Goal: Complete application form

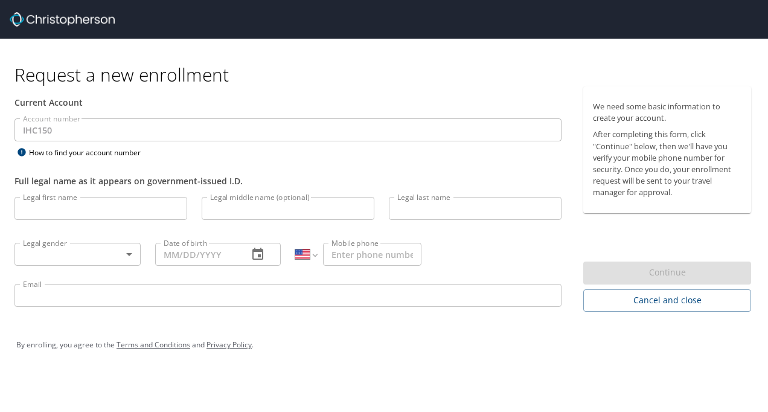
select select "US"
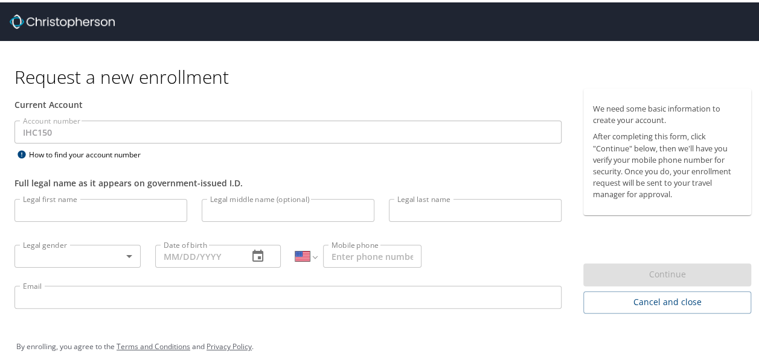
click at [81, 206] on input "Legal first name" at bounding box center [100, 208] width 173 height 23
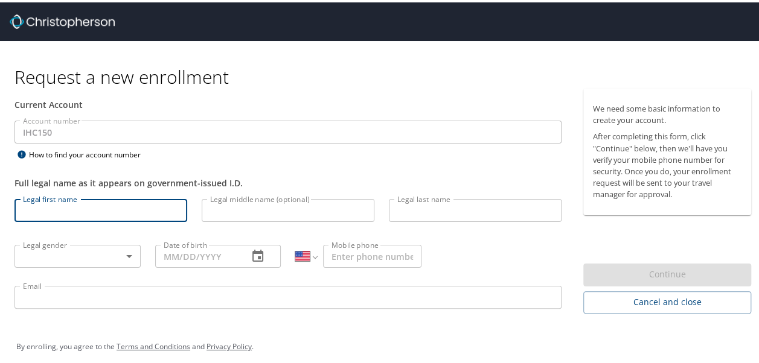
type input "[PERSON_NAME]"
type input "[PHONE_NUMBER]"
type input "[PERSON_NAME][EMAIL_ADDRESS][DOMAIN_NAME]"
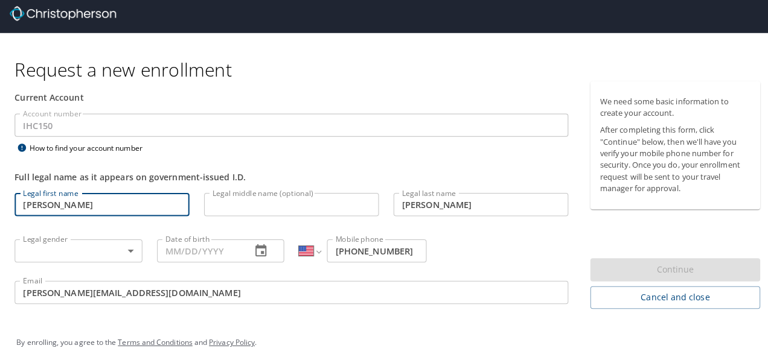
scroll to position [8, 0]
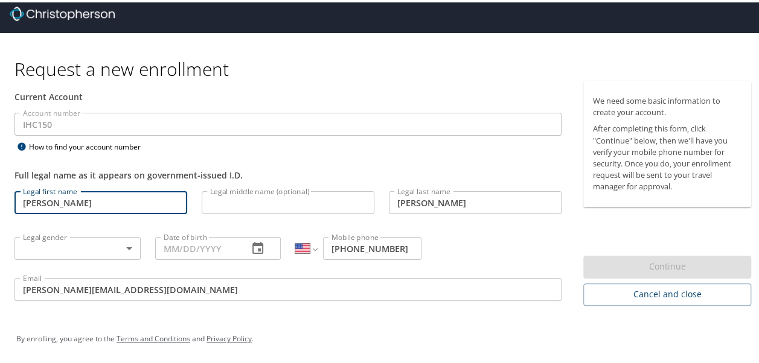
click at [35, 252] on body "Request a new enrollment Current Account Account number IHC150 Account number H…" at bounding box center [384, 173] width 768 height 363
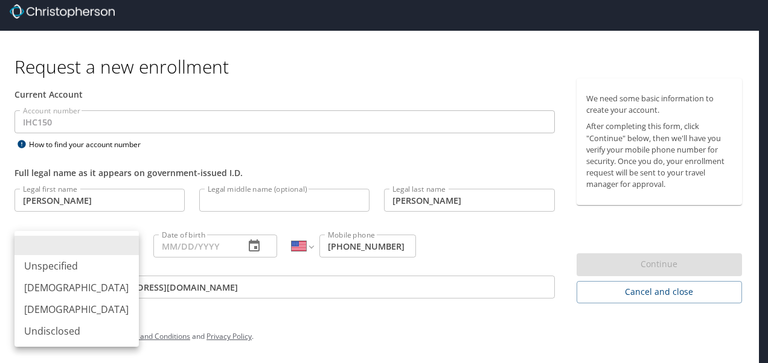
click at [44, 309] on li "[DEMOGRAPHIC_DATA]" at bounding box center [76, 310] width 124 height 22
type input "[DEMOGRAPHIC_DATA]"
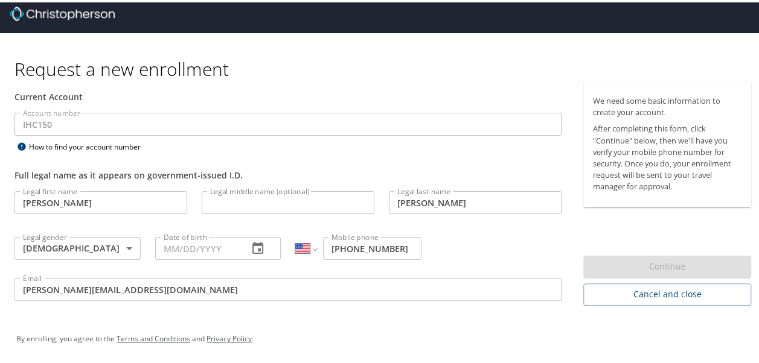
click at [198, 318] on div "By enrolling, you agree to the Terms and Conditions and Privacy Policy ." at bounding box center [383, 337] width 753 height 54
click at [202, 251] on input "Date of birth" at bounding box center [197, 246] width 84 height 23
type input "[DATE]"
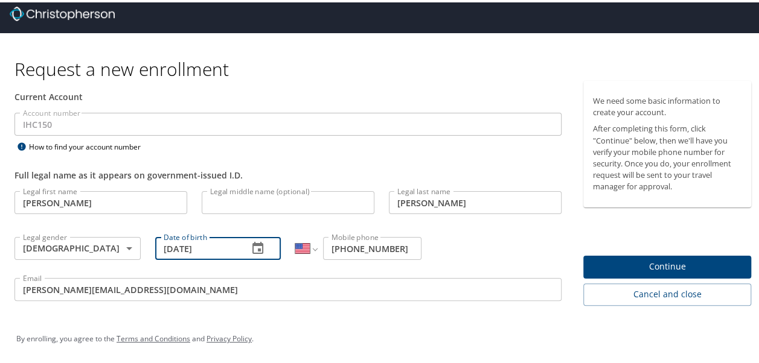
click at [604, 264] on span "Continue" at bounding box center [667, 264] width 149 height 15
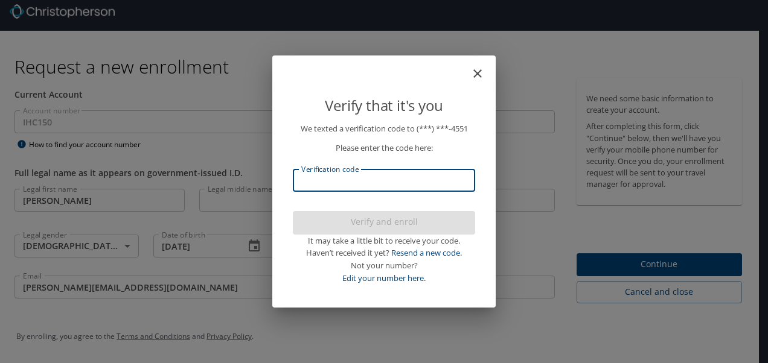
click at [308, 180] on input "Verification code" at bounding box center [384, 180] width 182 height 23
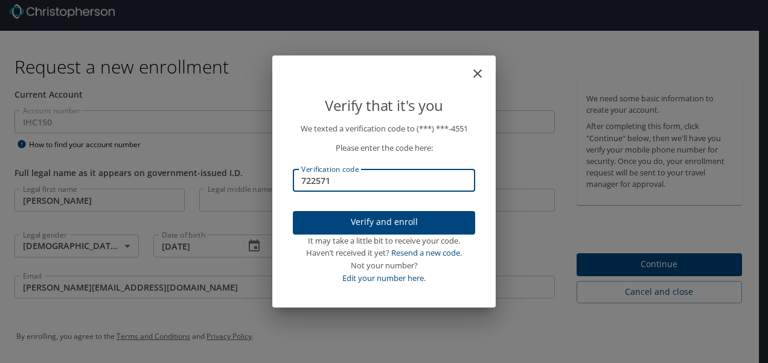
type input "722571"
